Goal: Find specific page/section: Find specific page/section

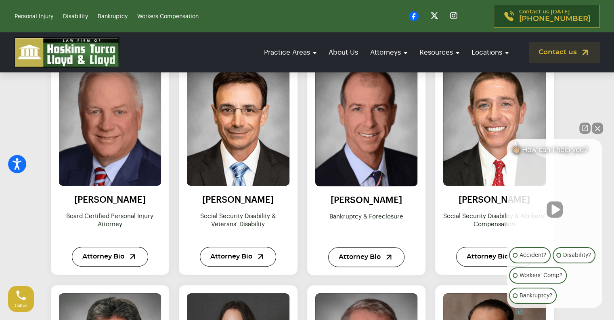
scroll to position [404, 0]
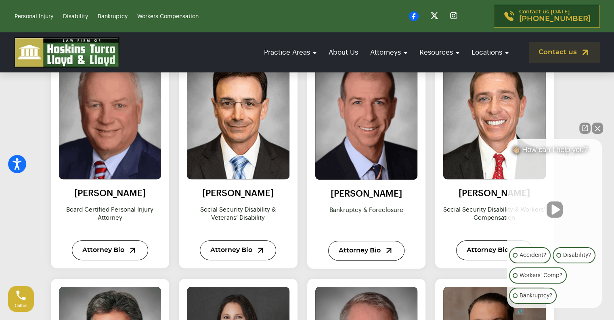
click at [599, 127] on button "Close Intaker Chat Widget" at bounding box center [597, 127] width 11 height 11
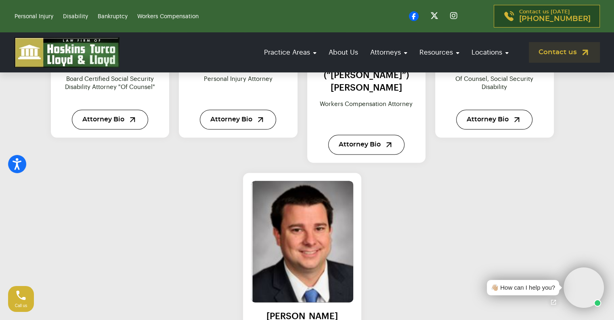
scroll to position [1010, 0]
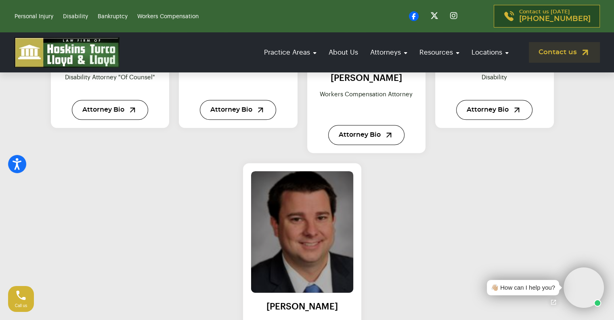
click at [297, 173] on img at bounding box center [302, 232] width 113 height 134
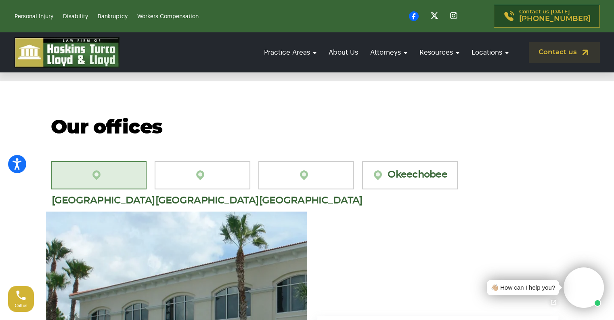
scroll to position [404, 0]
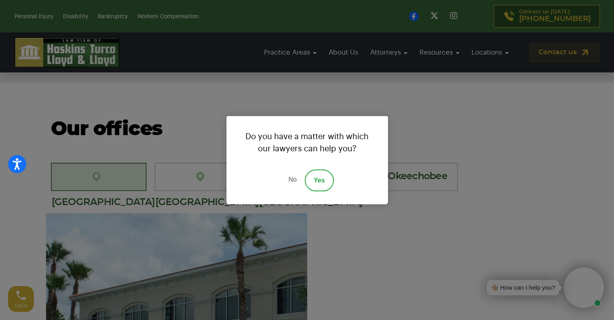
click at [295, 177] on link "No" at bounding box center [292, 180] width 24 height 22
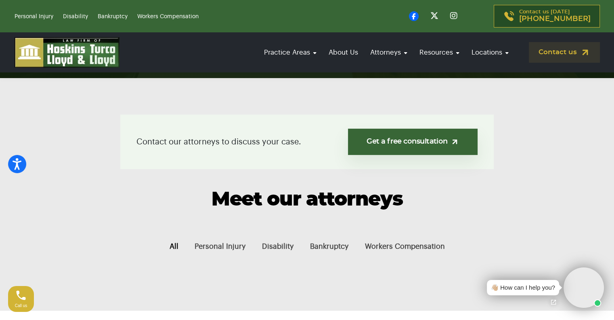
scroll to position [242, 0]
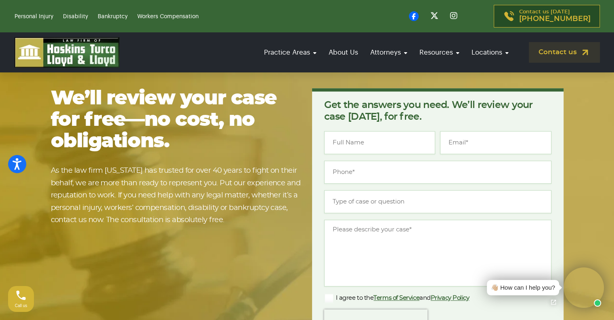
scroll to position [953, 0]
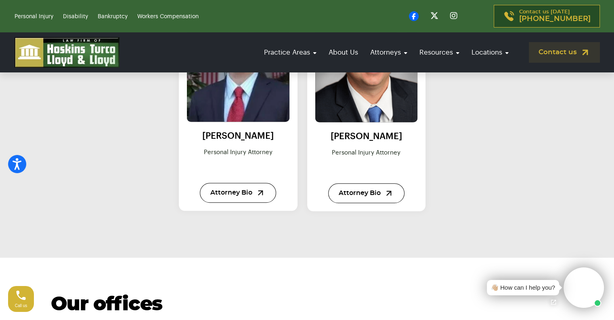
scroll to position [687, 0]
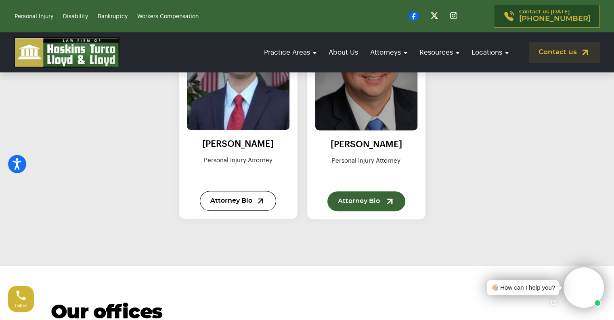
click at [380, 200] on link "Attorney Bio" at bounding box center [367, 201] width 78 height 20
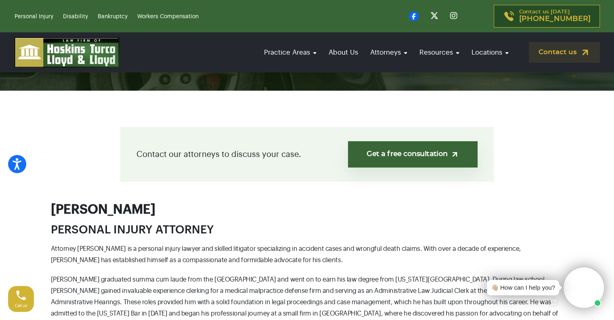
scroll to position [162, 0]
